Goal: Find contact information: Find contact information

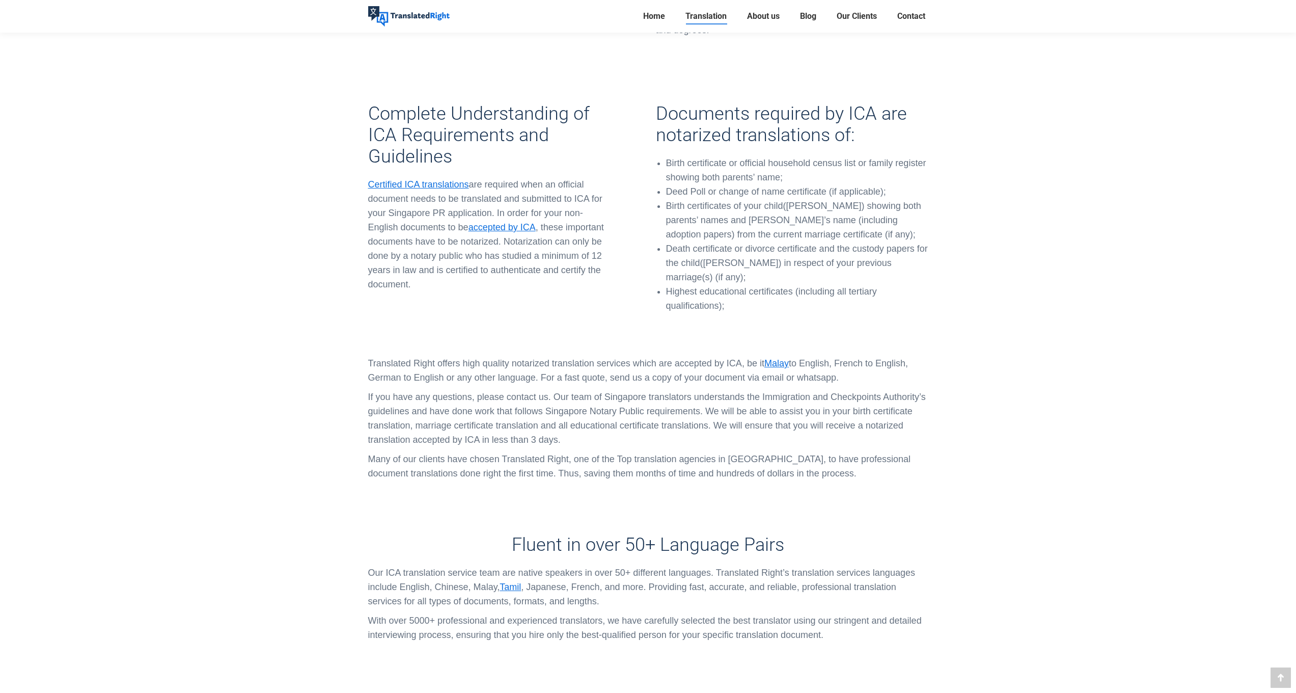
scroll to position [1295, 0]
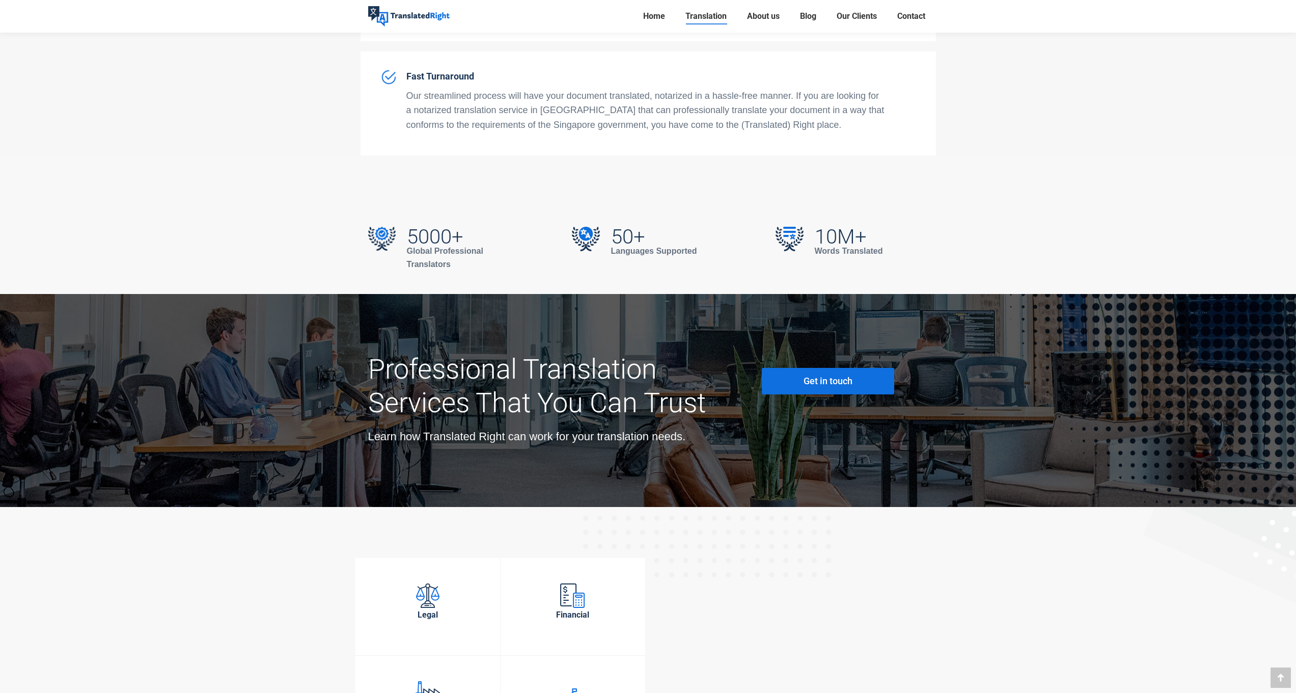
scroll to position [3465, 0]
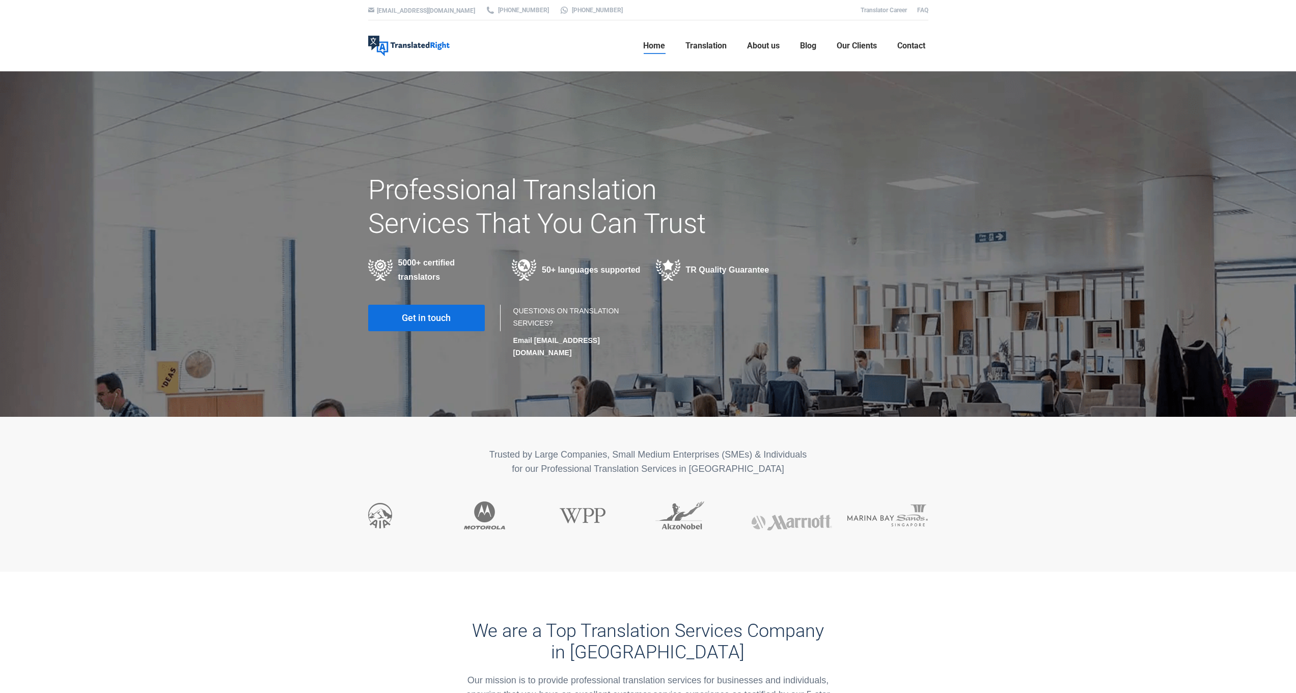
scroll to position [6, 0]
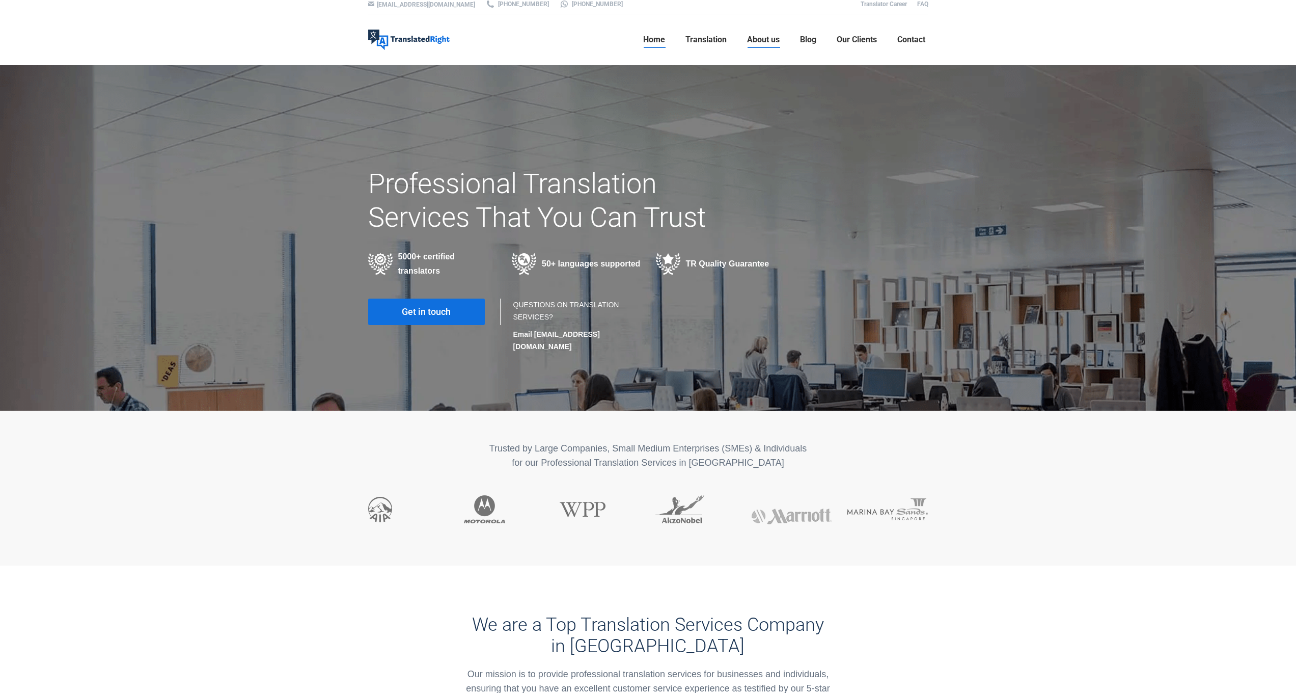
click at [760, 41] on span "About us" at bounding box center [763, 40] width 33 height 10
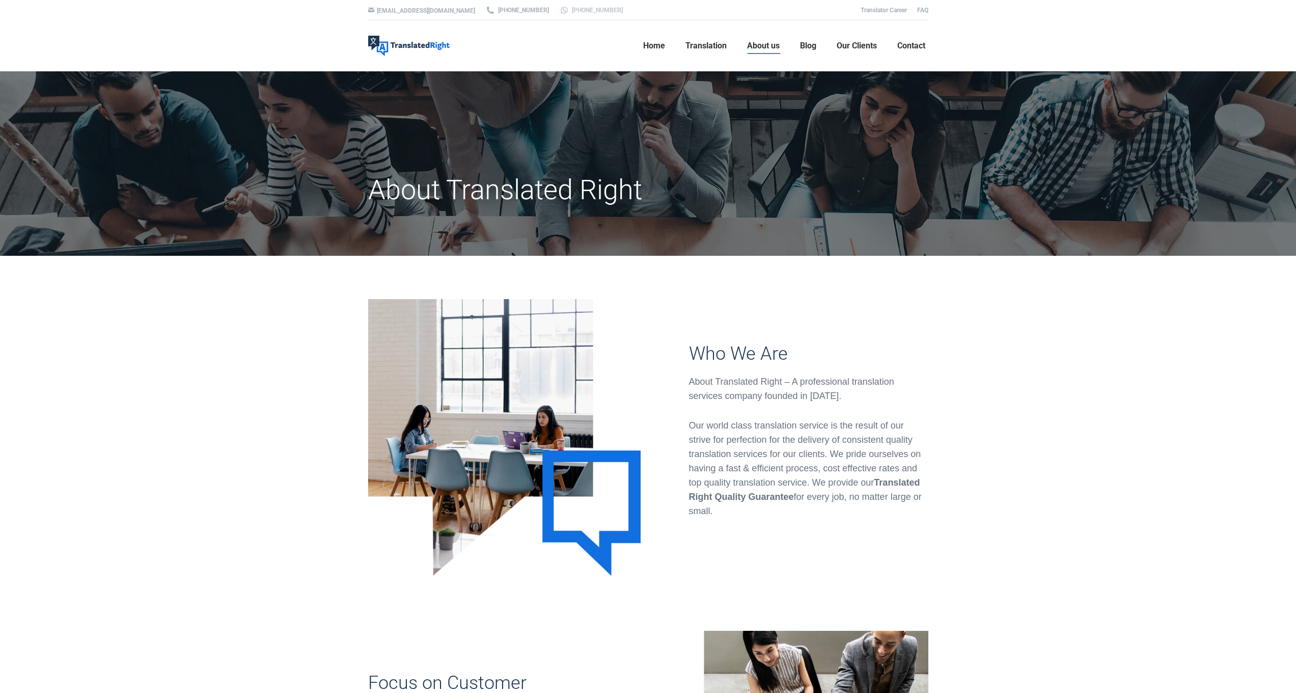
click at [559, 11] on link "[PHONE_NUMBER]" at bounding box center [591, 10] width 64 height 9
